Goal: Task Accomplishment & Management: Use online tool/utility

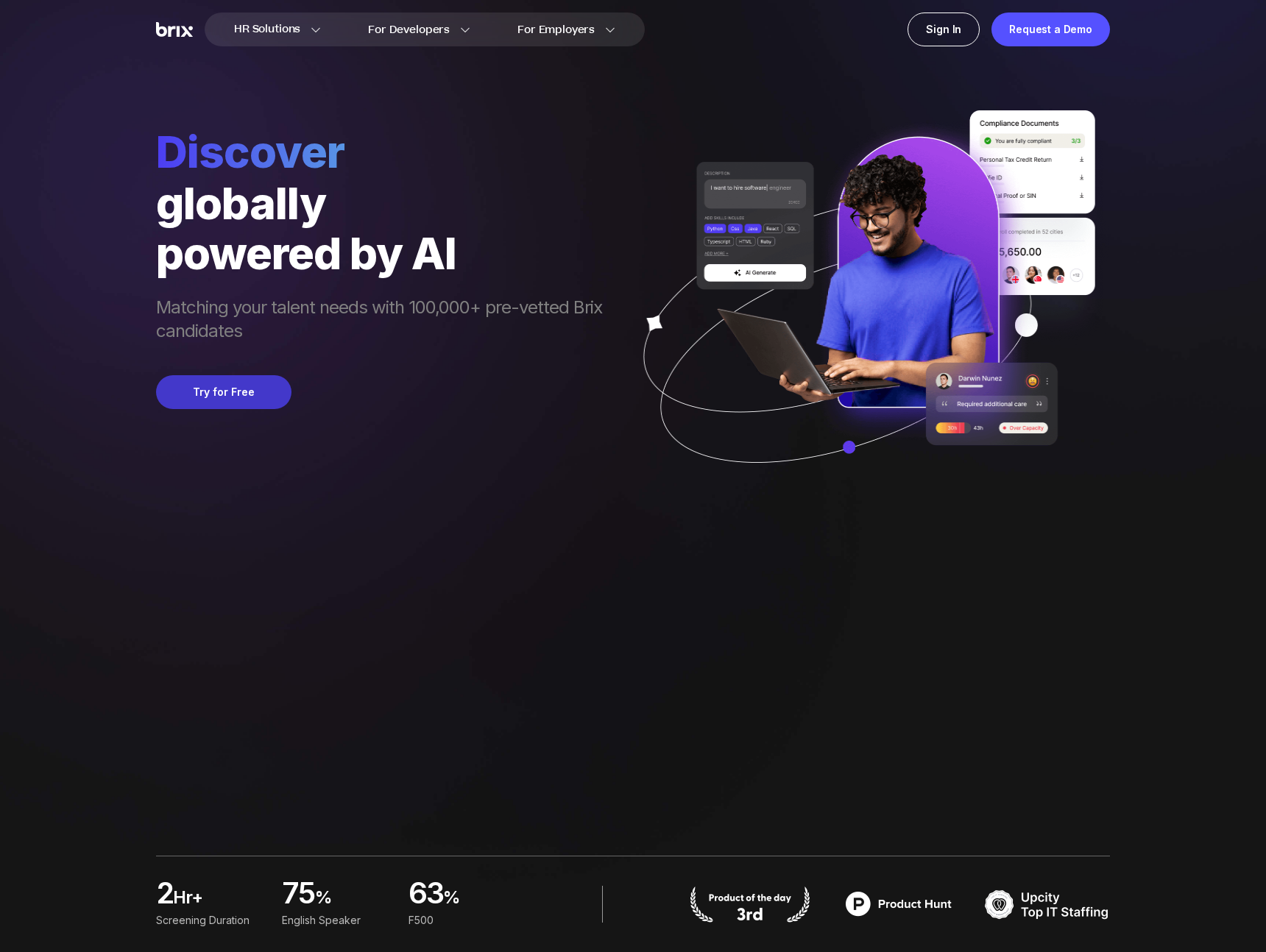
click at [268, 392] on button "Try for Free" at bounding box center [224, 392] width 136 height 33
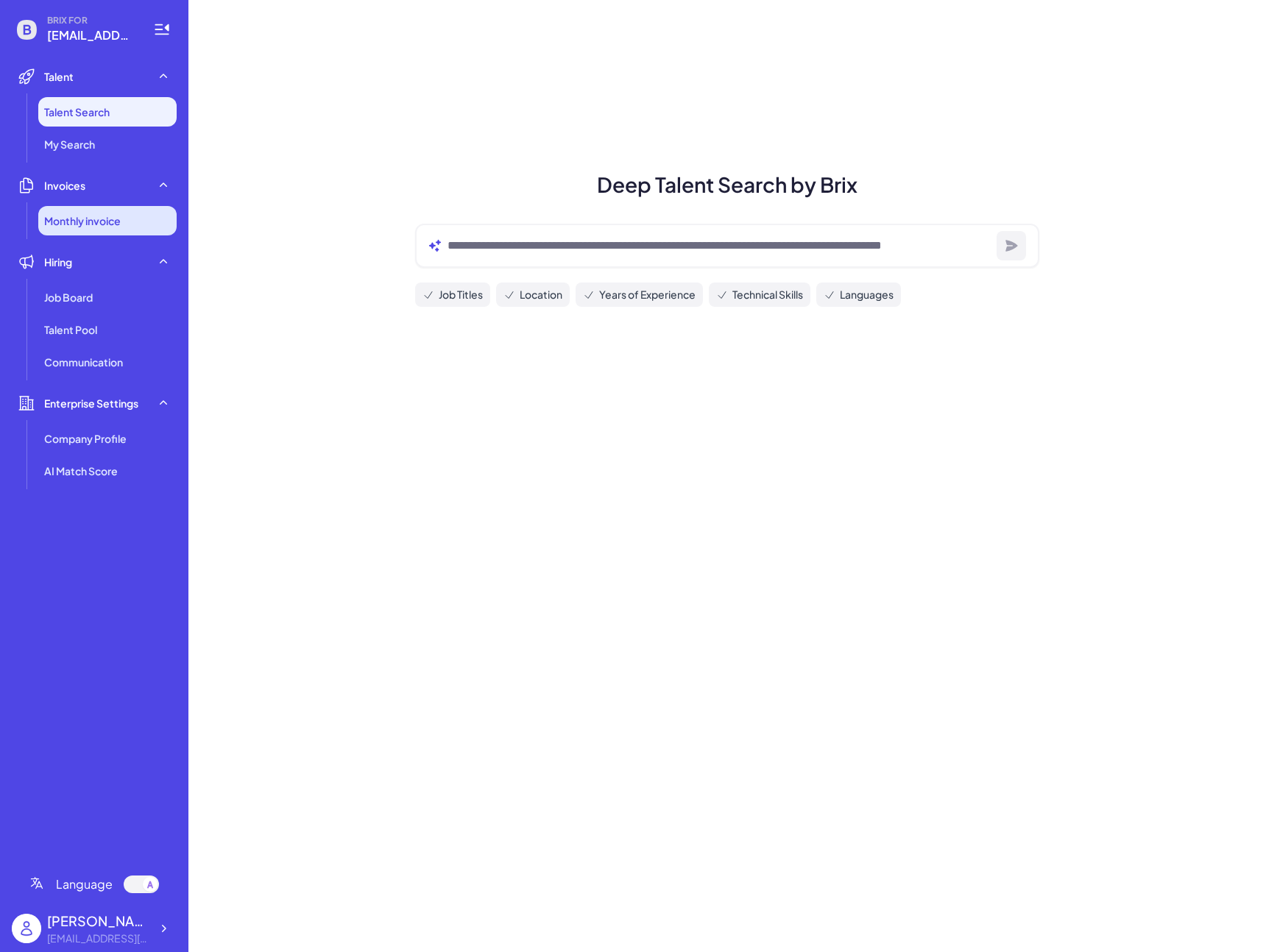
click at [107, 225] on span "Monthly invoice" at bounding box center [83, 221] width 76 height 15
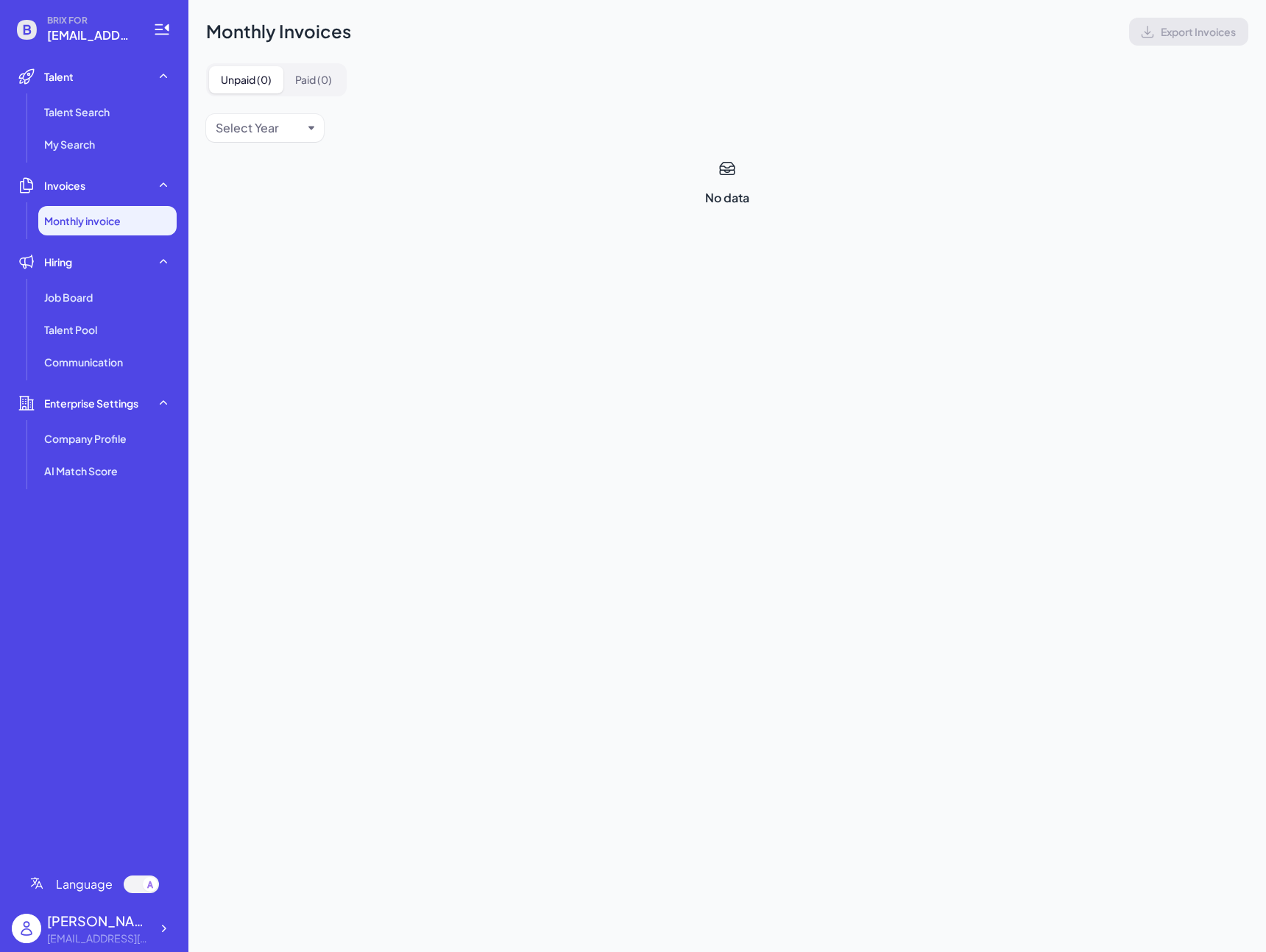
click at [285, 148] on div "Monthly Invoices Export Invoices Unpaid ( 0 ) Paid ( 0 ) Select Year No data" at bounding box center [727, 112] width 1078 height 225
click at [275, 135] on div "Select Year" at bounding box center [247, 127] width 63 height 18
click at [265, 134] on div "Select Year" at bounding box center [247, 127] width 63 height 18
click at [220, 119] on div "Select Year" at bounding box center [247, 127] width 63 height 18
click at [120, 112] on li "Talent Search" at bounding box center [107, 112] width 138 height 30
